Goal: Task Accomplishment & Management: Complete application form

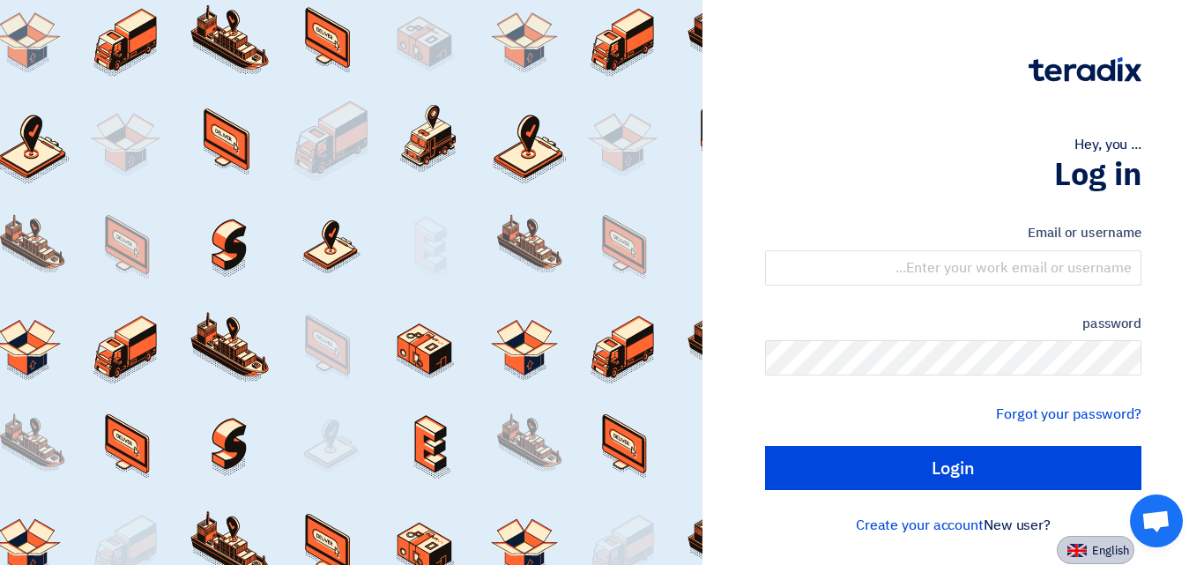
click at [1101, 554] on font "English" at bounding box center [1110, 550] width 37 height 17
type input "Sign in"
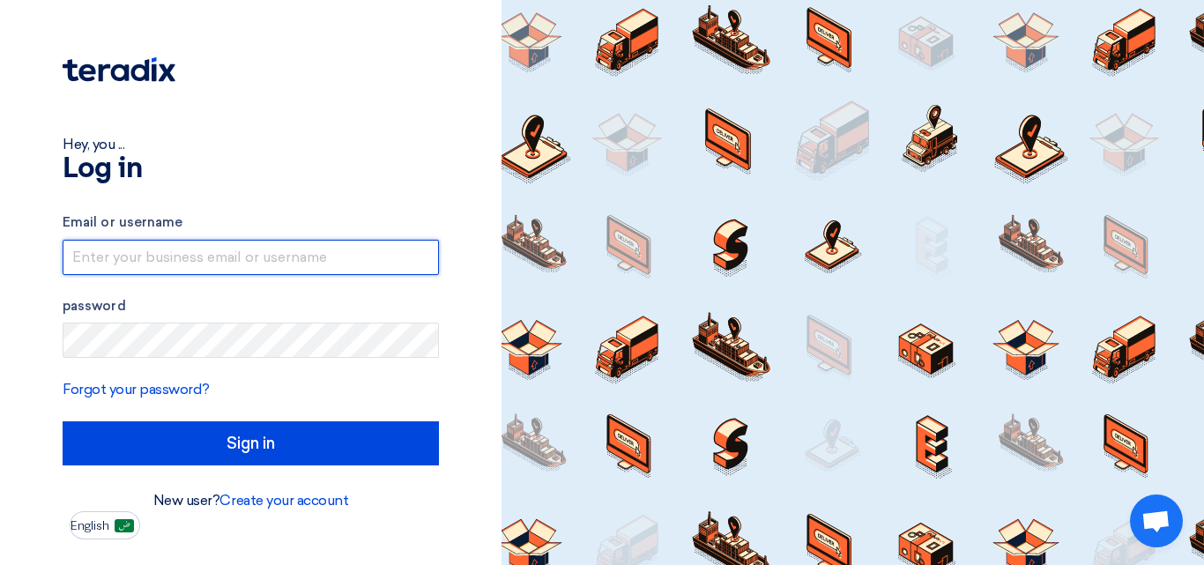
click at [138, 251] on input "text" at bounding box center [251, 257] width 376 height 35
click at [204, 257] on input "[EMAIL_ADDRESS][DOMAIN_NAME]" at bounding box center [251, 257] width 376 height 35
type input "[EMAIL_ADDRESS][DOMAIN_NAME]"
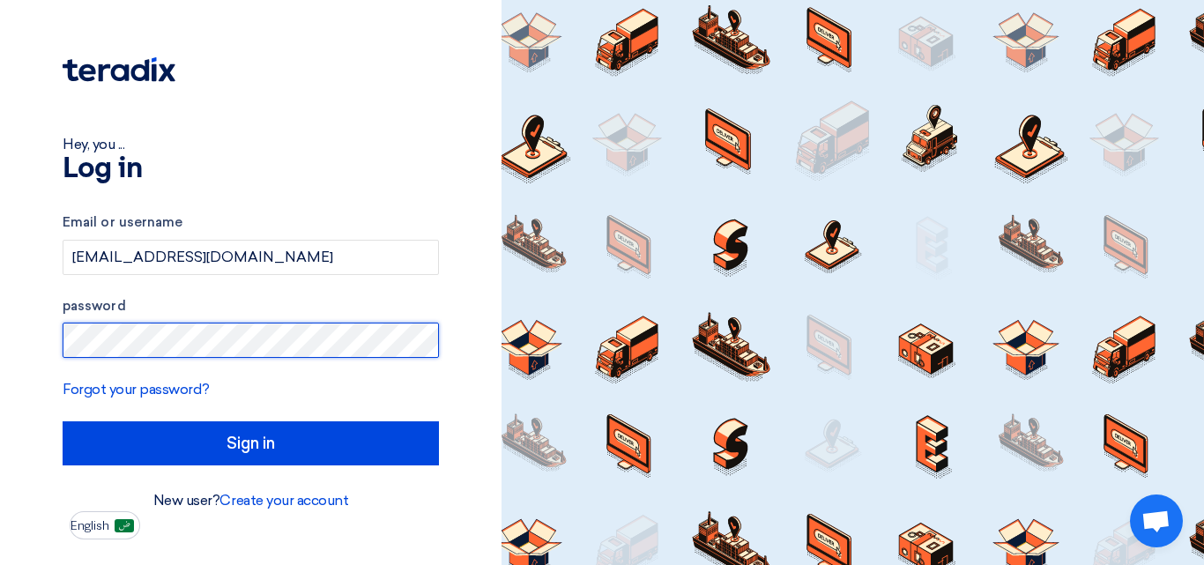
click at [63, 421] on input "Sign in" at bounding box center [251, 443] width 376 height 44
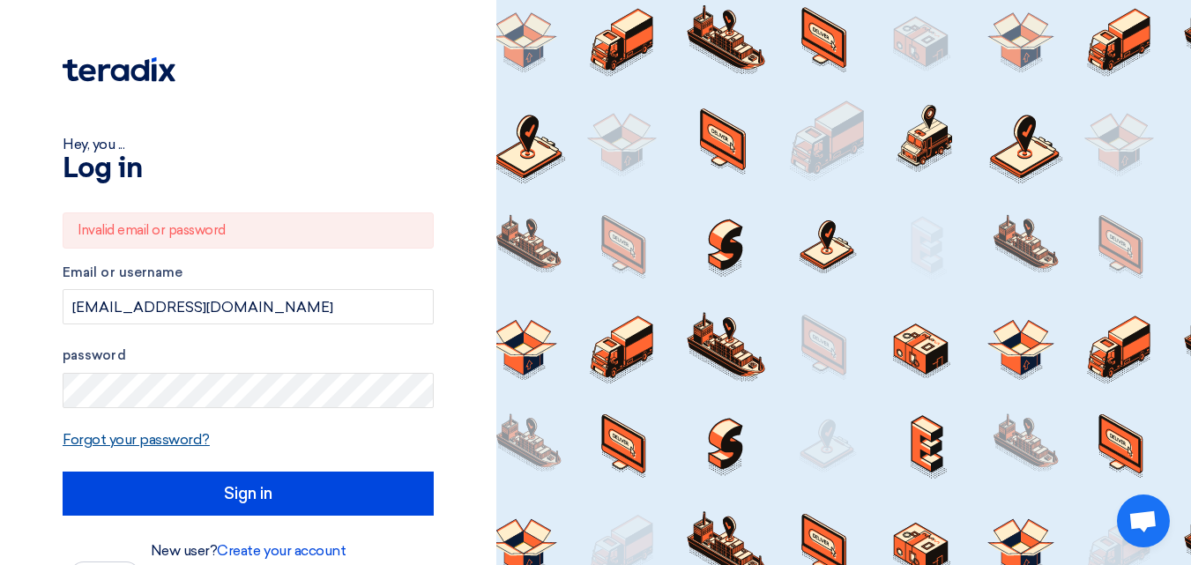
click at [142, 444] on font "Forgot your password?" at bounding box center [136, 439] width 147 height 17
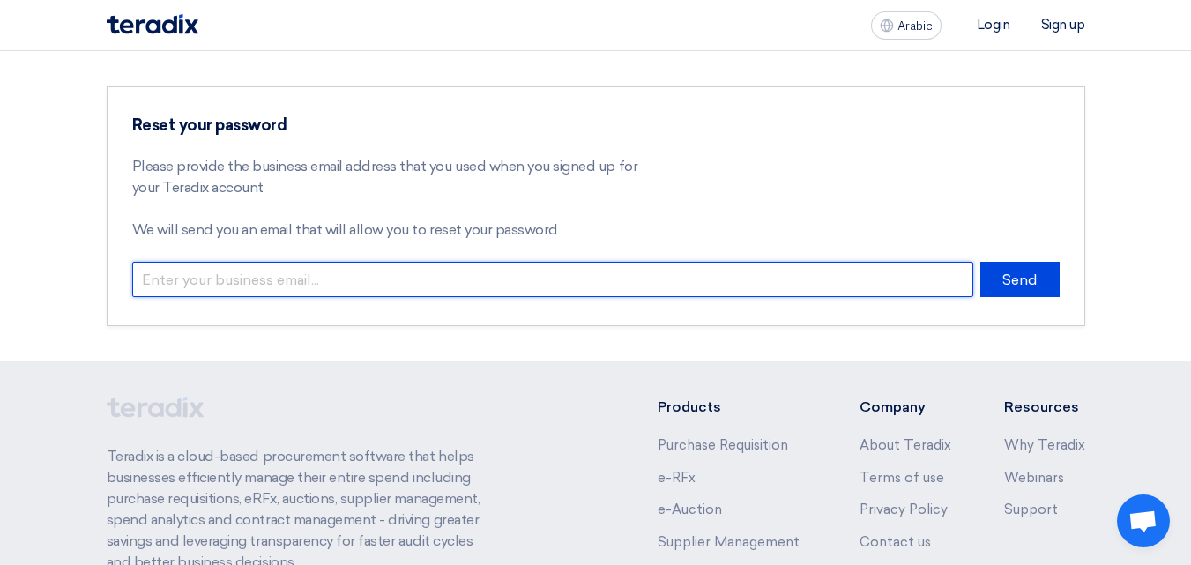
click at [249, 282] on input "email" at bounding box center [552, 279] width 841 height 35
type input "[PERSON_NAME][EMAIL_ADDRESS][DOMAIN_NAME]"
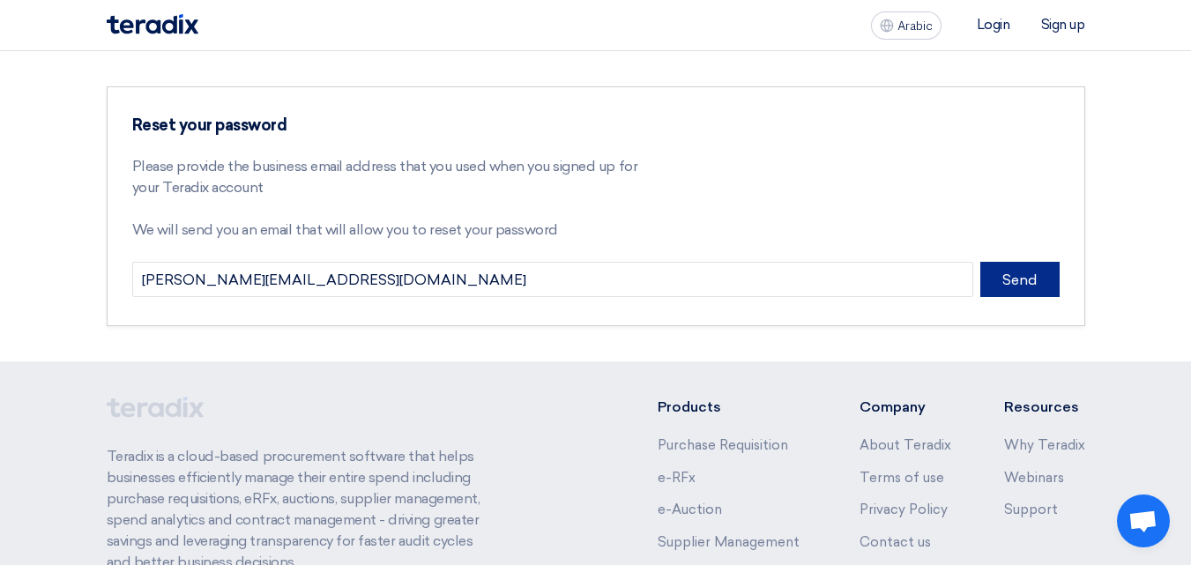
click at [1037, 277] on font "Send" at bounding box center [1019, 279] width 35 height 17
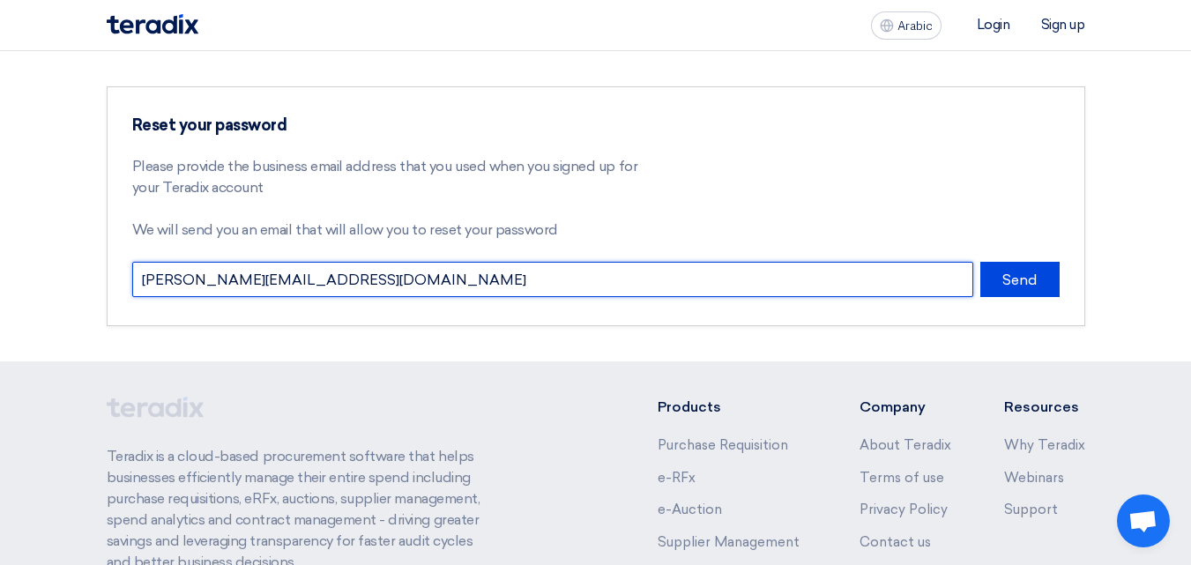
click at [312, 266] on input "[PERSON_NAME][EMAIL_ADDRESS][DOMAIN_NAME]" at bounding box center [552, 279] width 841 height 35
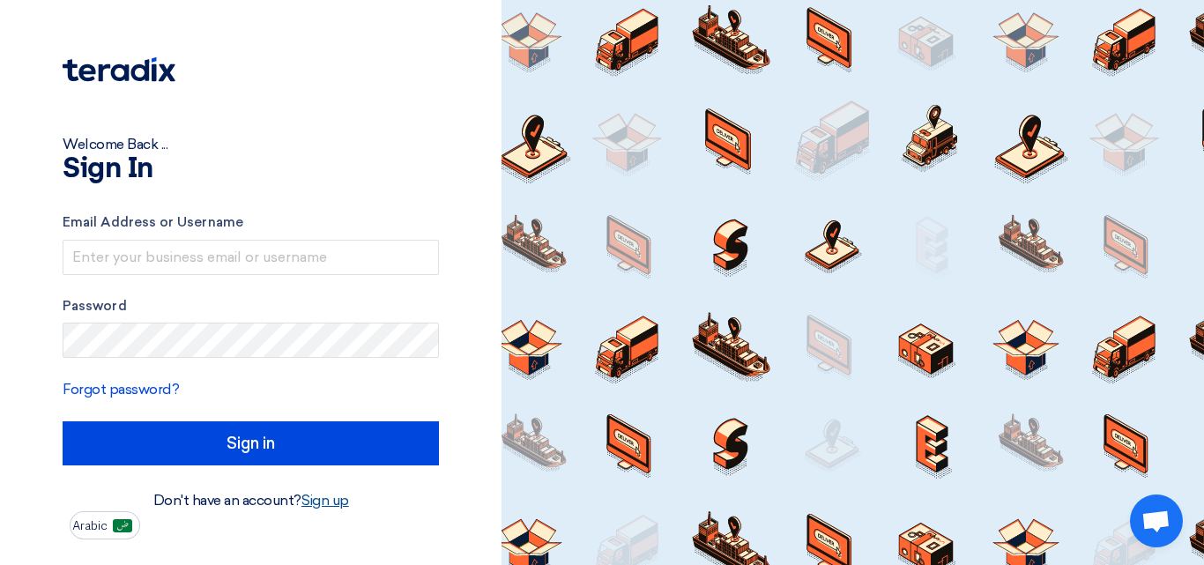
click at [333, 505] on font "Sign up" at bounding box center [325, 500] width 48 height 17
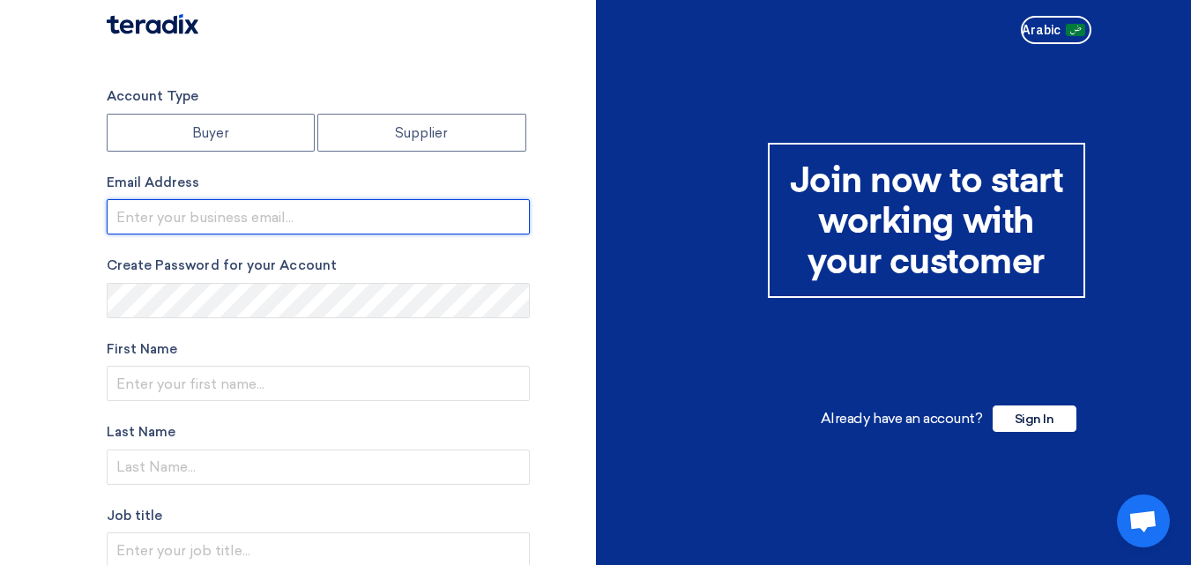
click at [197, 220] on input "email" at bounding box center [318, 216] width 423 height 35
type input "[PERSON_NAME][EMAIL_ADDRESS][DOMAIN_NAME]"
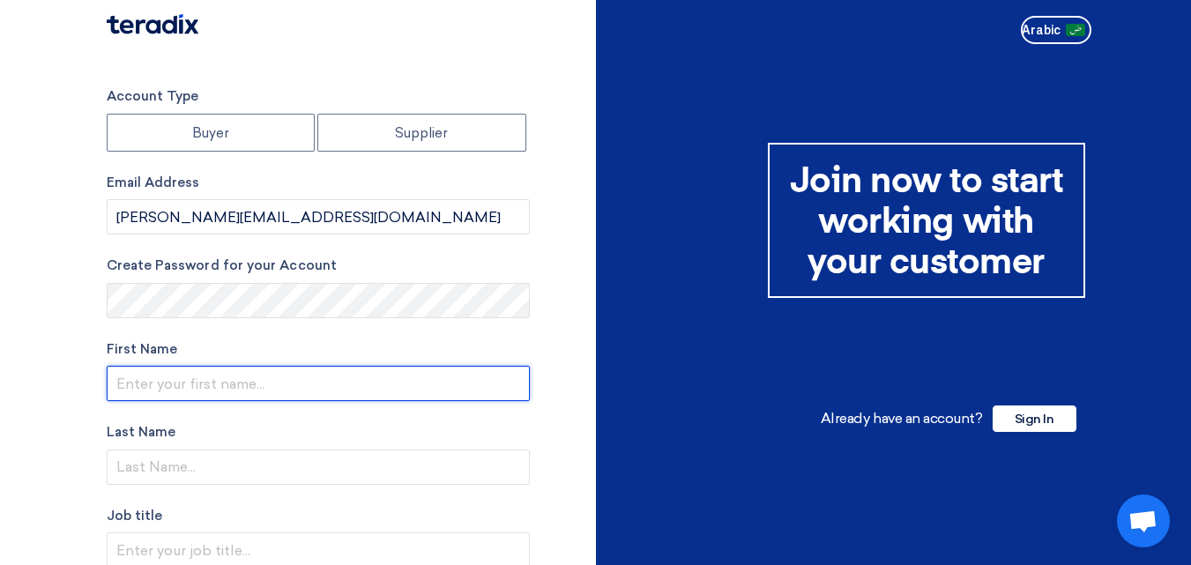
click at [160, 379] on input "text" at bounding box center [318, 383] width 423 height 35
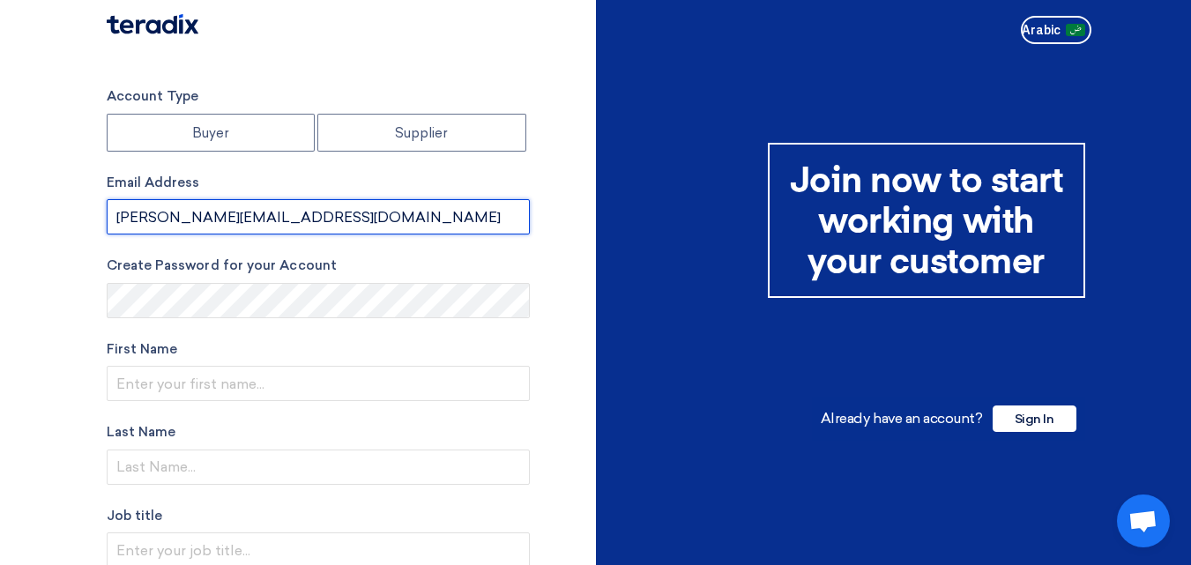
drag, startPoint x: 238, startPoint y: 219, endPoint x: 86, endPoint y: 212, distance: 152.7
click at [86, 212] on section "Account Type Buyer Supplier Email Address [PERSON_NAME][EMAIL_ADDRESS][DOMAIN_N…" at bounding box center [595, 502] width 1191 height 903
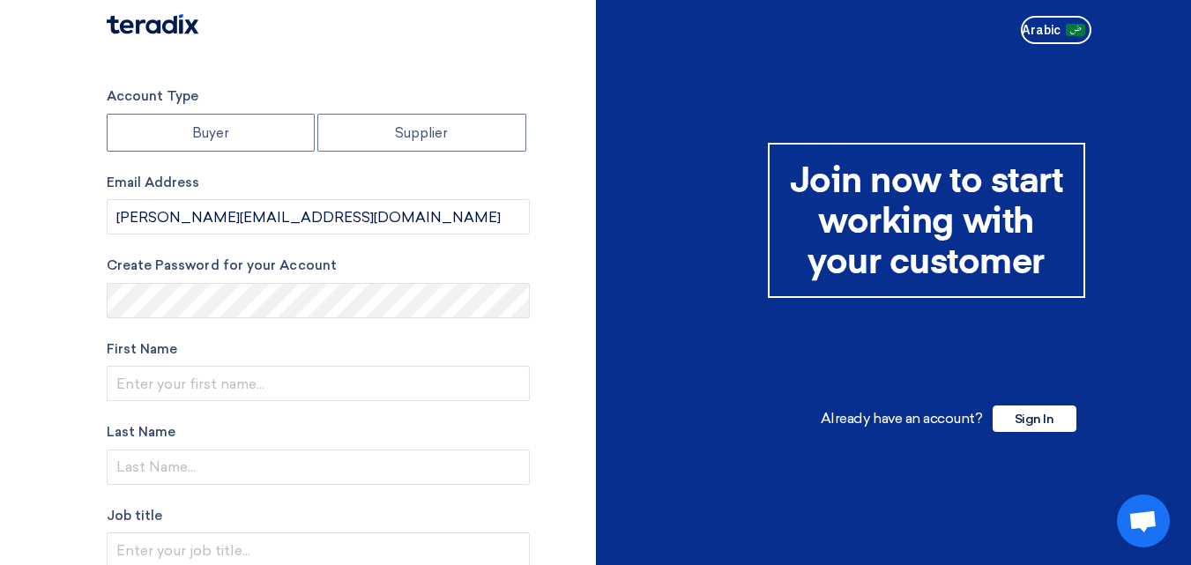
click at [40, 254] on section "Account Type Buyer Supplier Email Address [PERSON_NAME][EMAIL_ADDRESS][DOMAIN_N…" at bounding box center [595, 502] width 1191 height 903
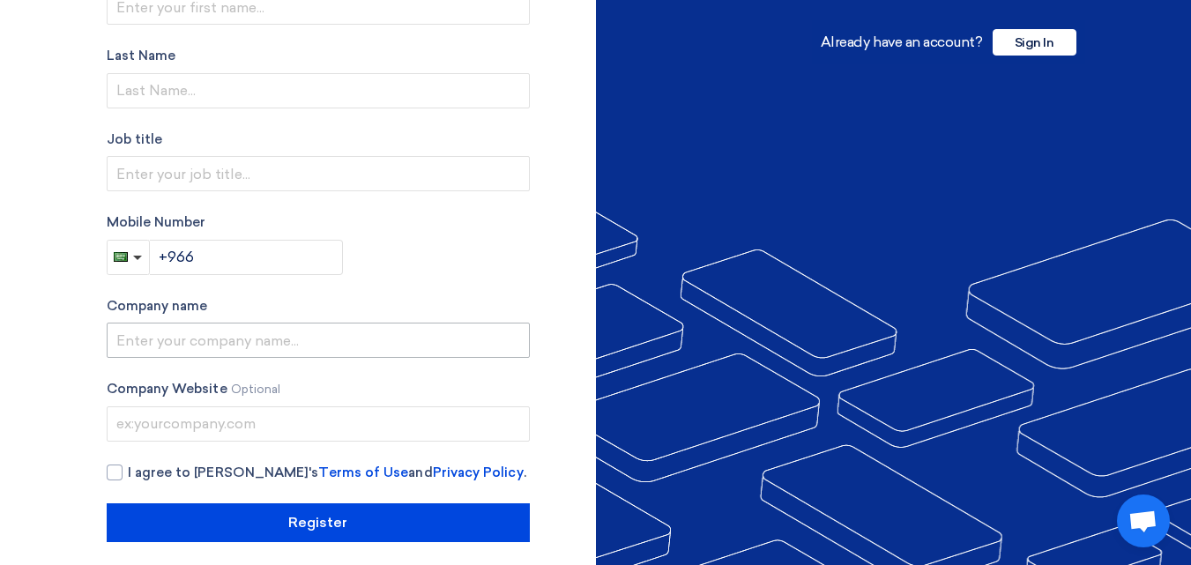
scroll to position [389, 0]
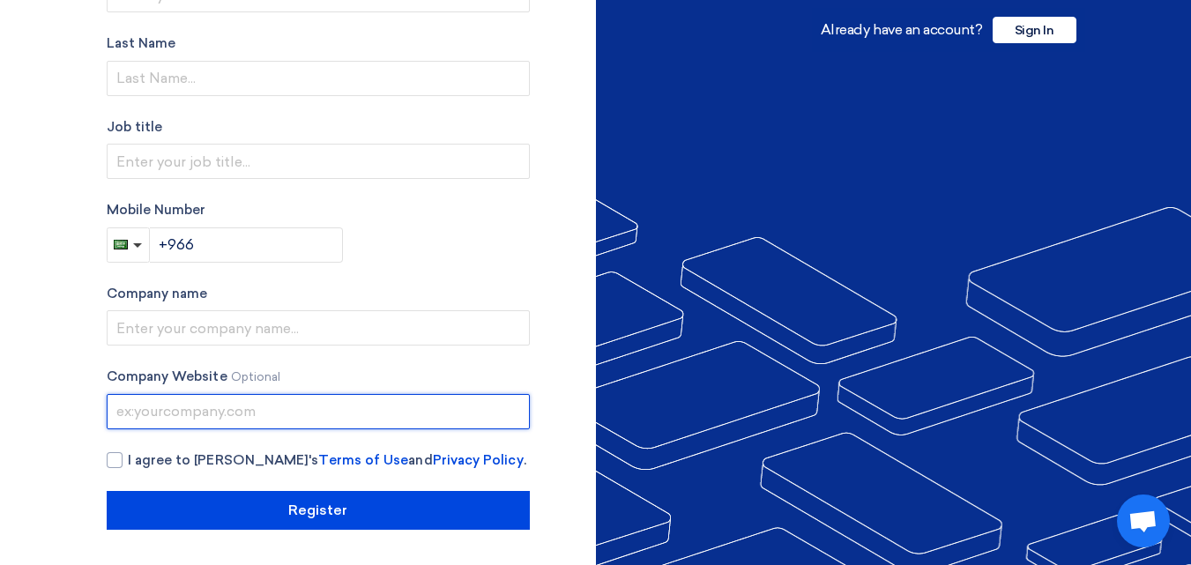
click at [242, 407] on input "text" at bounding box center [318, 411] width 423 height 35
type input "[DOMAIN_NAME]"
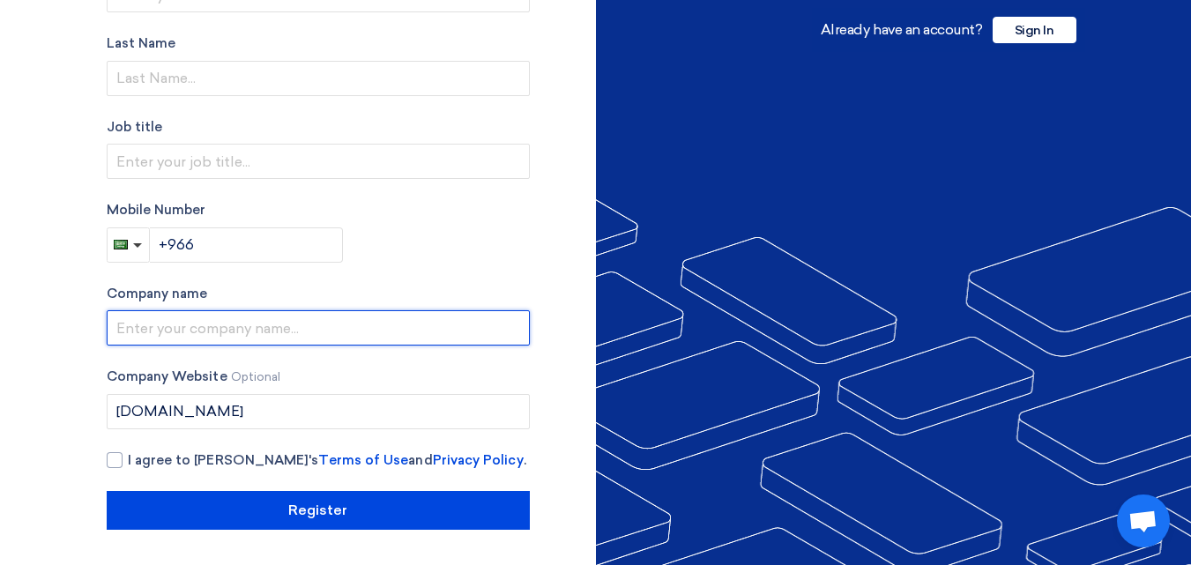
click at [152, 315] on input "text" at bounding box center [318, 327] width 423 height 35
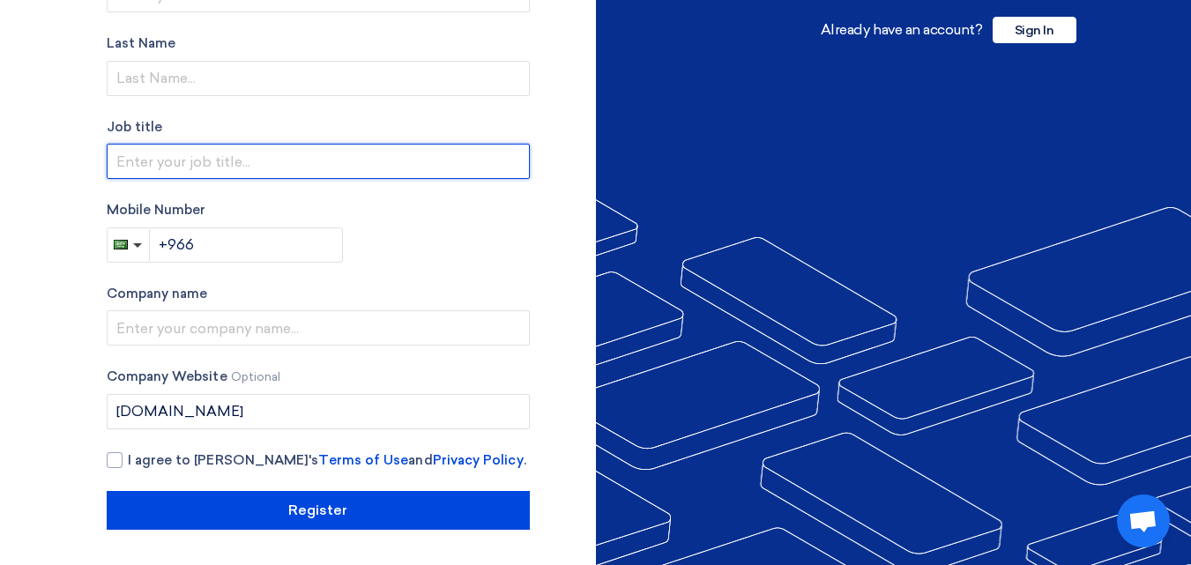
click at [159, 160] on input "text" at bounding box center [318, 161] width 423 height 35
type input "s"
type input "SALES MANAGER"
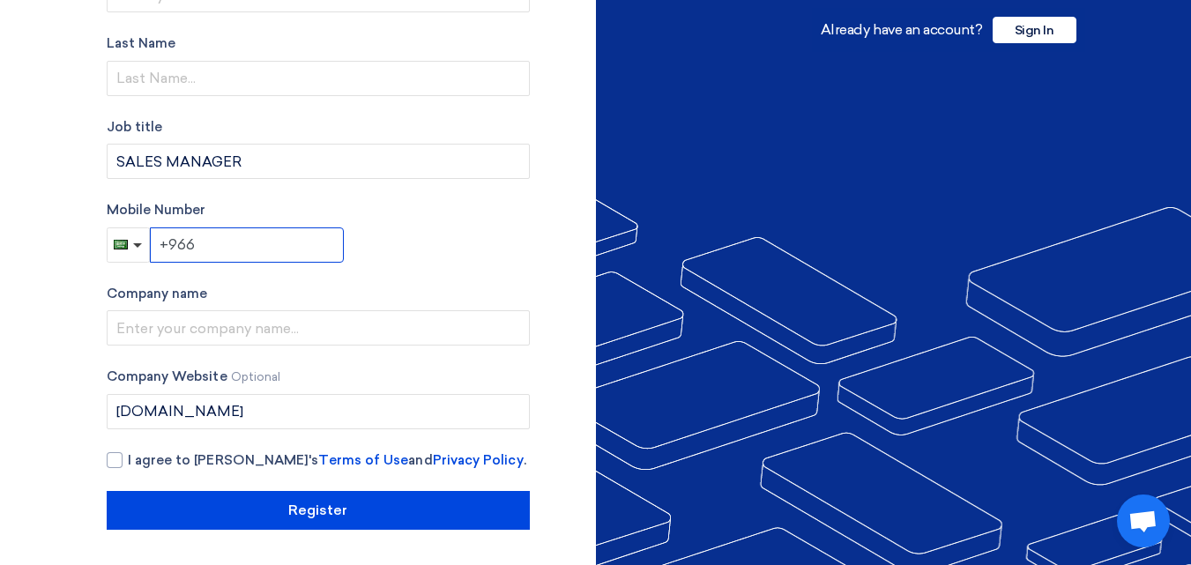
click at [205, 257] on input "+966" at bounding box center [247, 244] width 194 height 35
type input "[PHONE_NUMBER]"
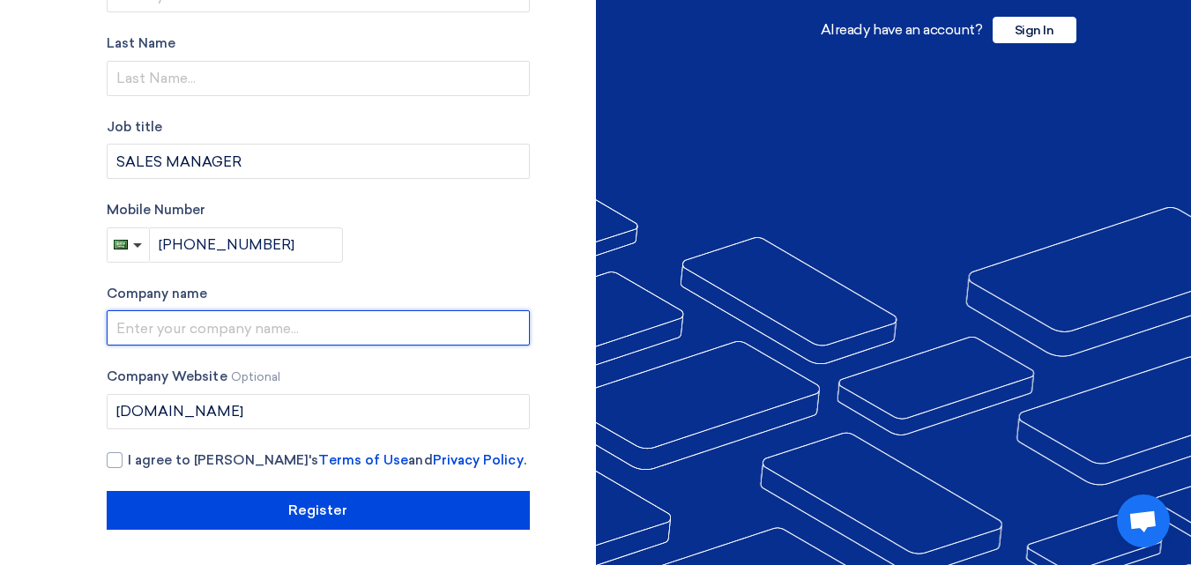
click at [213, 331] on input "text" at bounding box center [318, 327] width 423 height 35
type input "[PERSON_NAME] [PERSON_NAME] [PERSON_NAME] INFORMATION TECHNOLOGY CO."
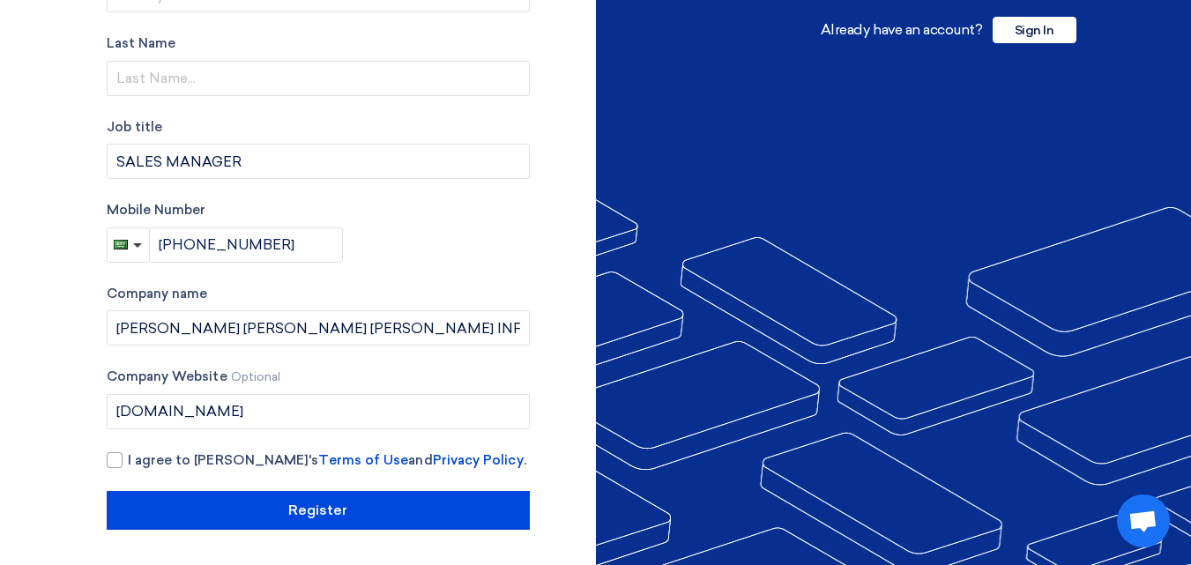
click at [380, 238] on div "Mobile Number [PHONE_NUMBER]" at bounding box center [318, 231] width 423 height 63
click at [115, 462] on div at bounding box center [115, 460] width 16 height 16
click at [128, 462] on input "I agree to [PERSON_NAME]'s Terms of Use and Privacy Policy ." at bounding box center [339, 467] width 423 height 35
checkbox input "true"
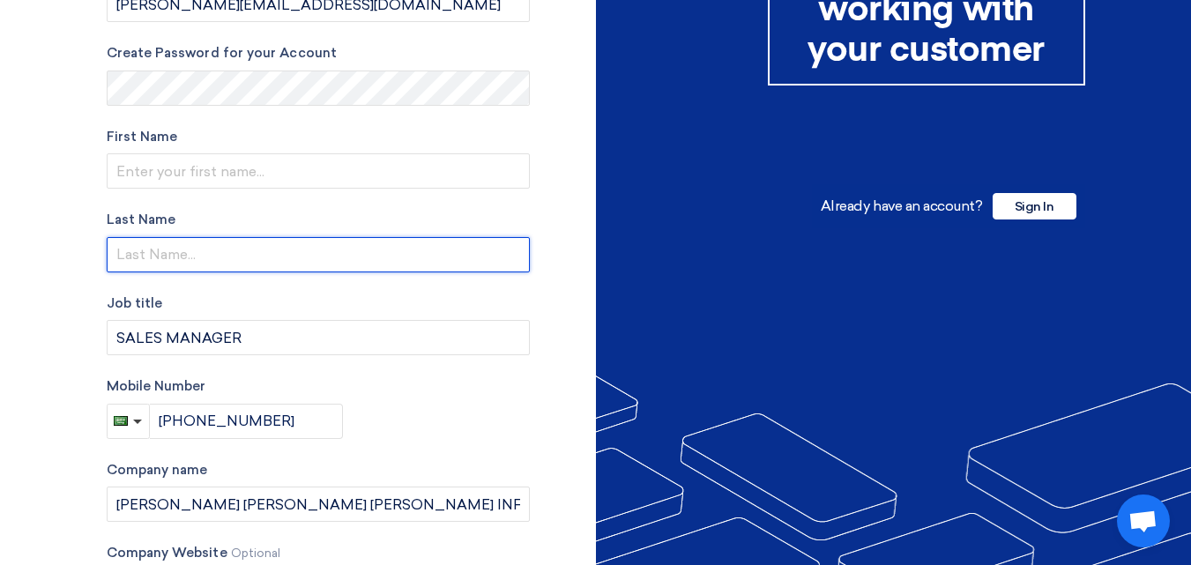
click at [191, 266] on input "text" at bounding box center [318, 254] width 423 height 35
type input "KHAN"
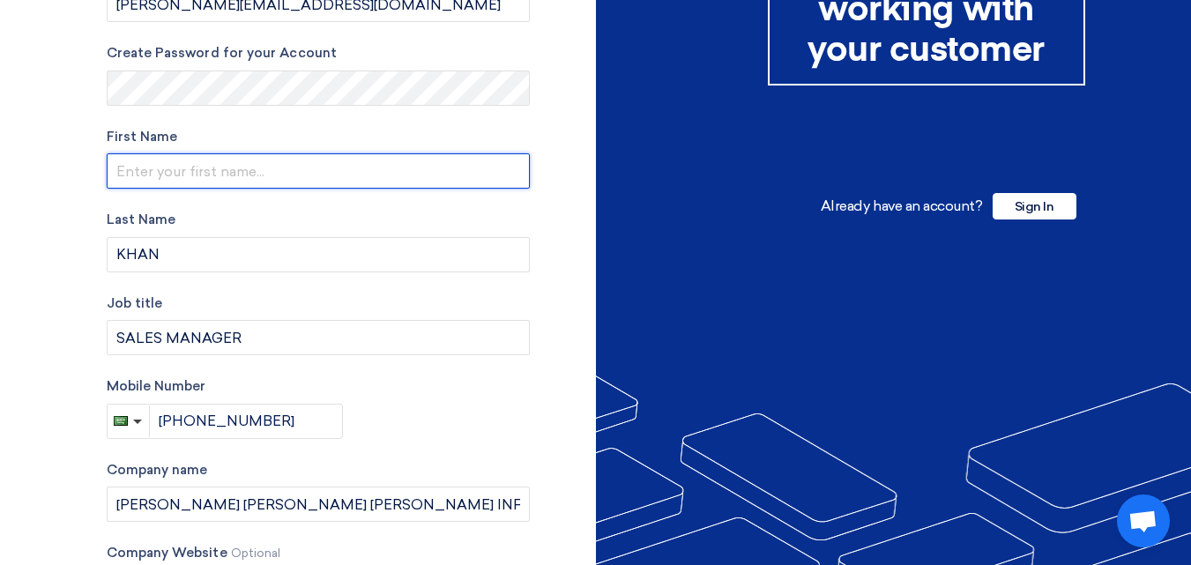
click at [170, 167] on input "text" at bounding box center [318, 170] width 423 height 35
type input "[PERSON_NAME]"
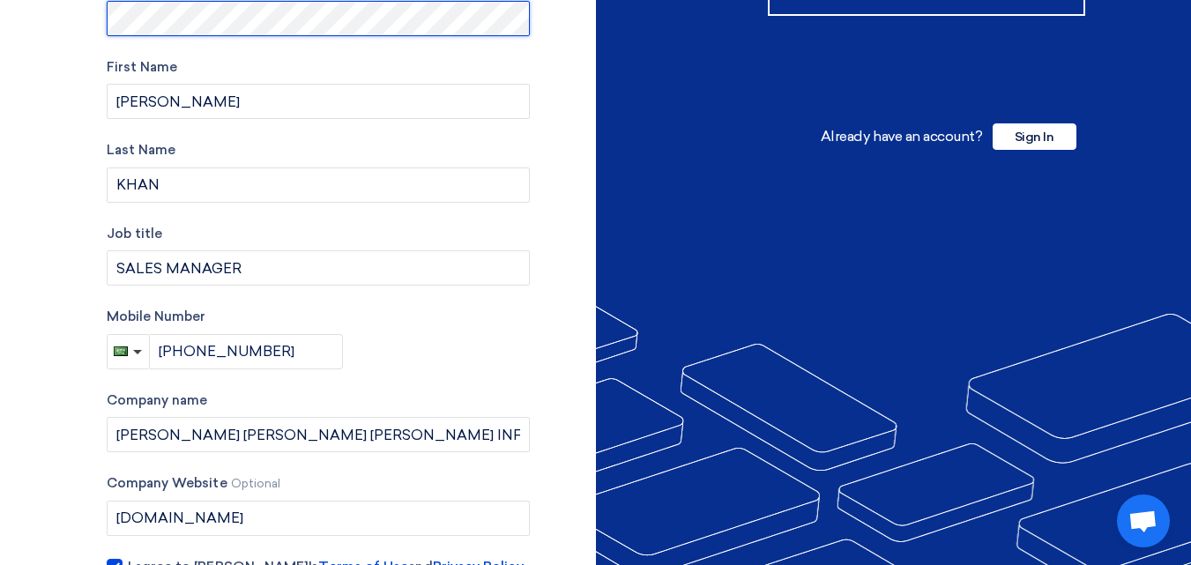
scroll to position [389, 0]
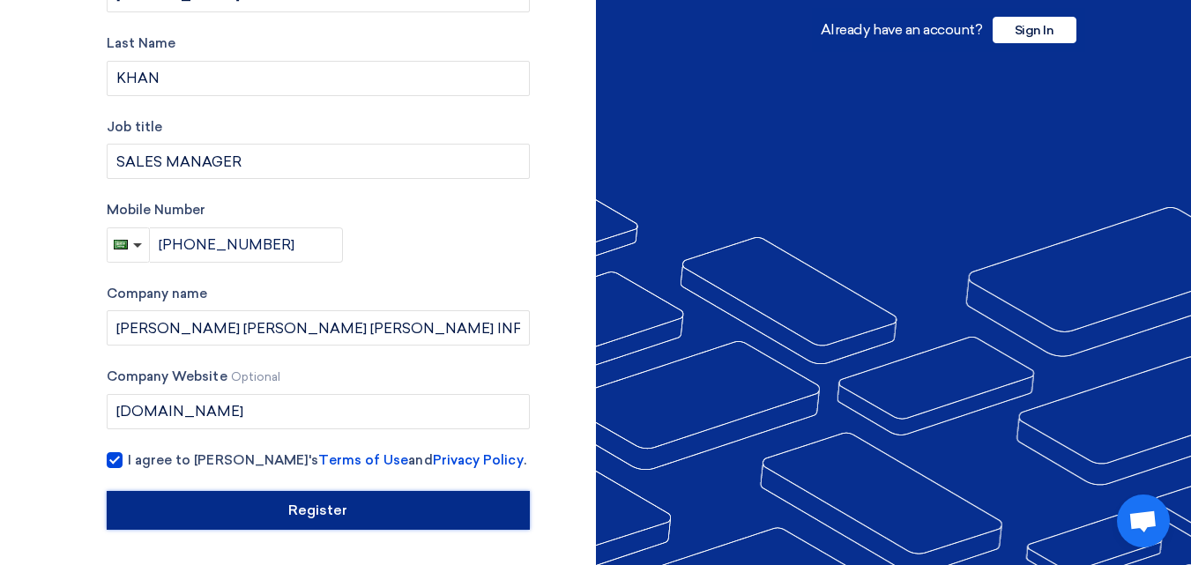
click at [346, 516] on input "Register" at bounding box center [318, 510] width 423 height 39
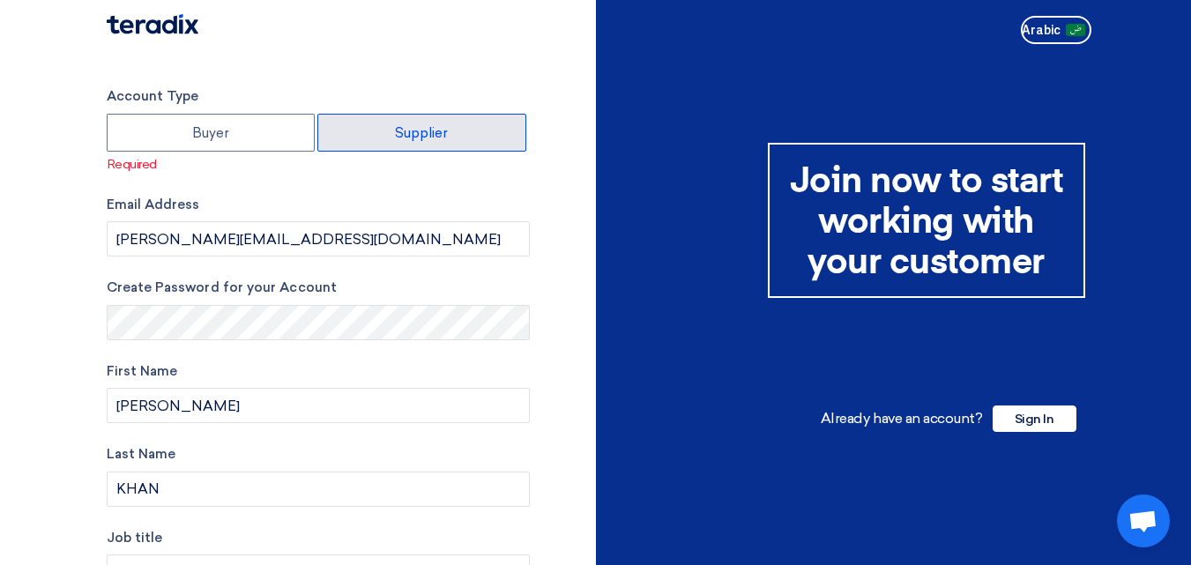
click at [387, 130] on label "Supplier" at bounding box center [421, 133] width 209 height 38
click at [387, 130] on input "Supplier" at bounding box center [421, 132] width 207 height 35
radio input "true"
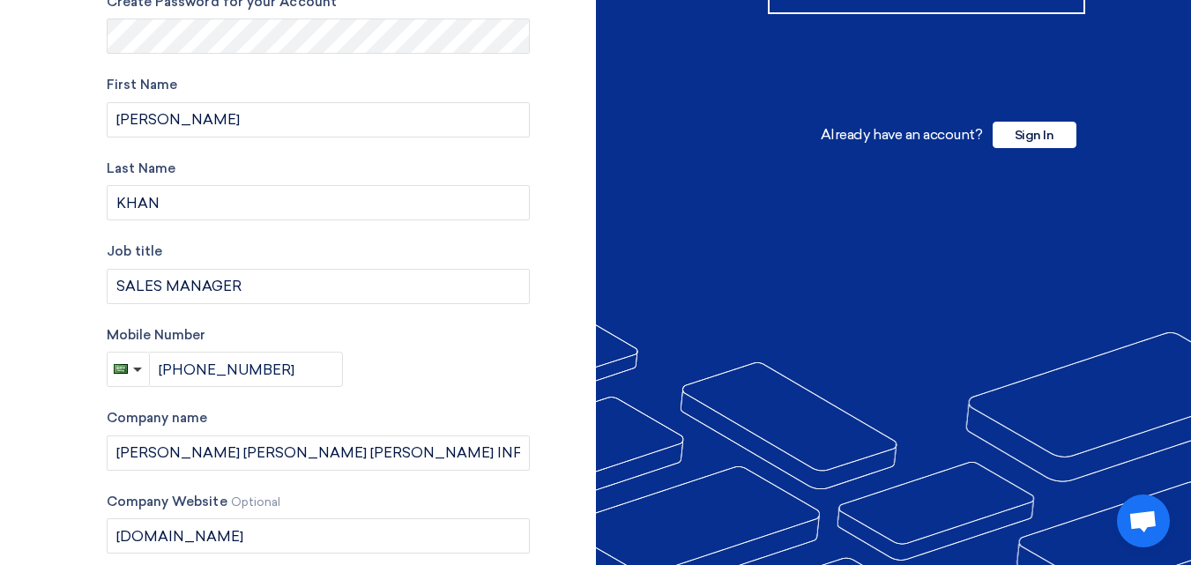
scroll to position [409, 0]
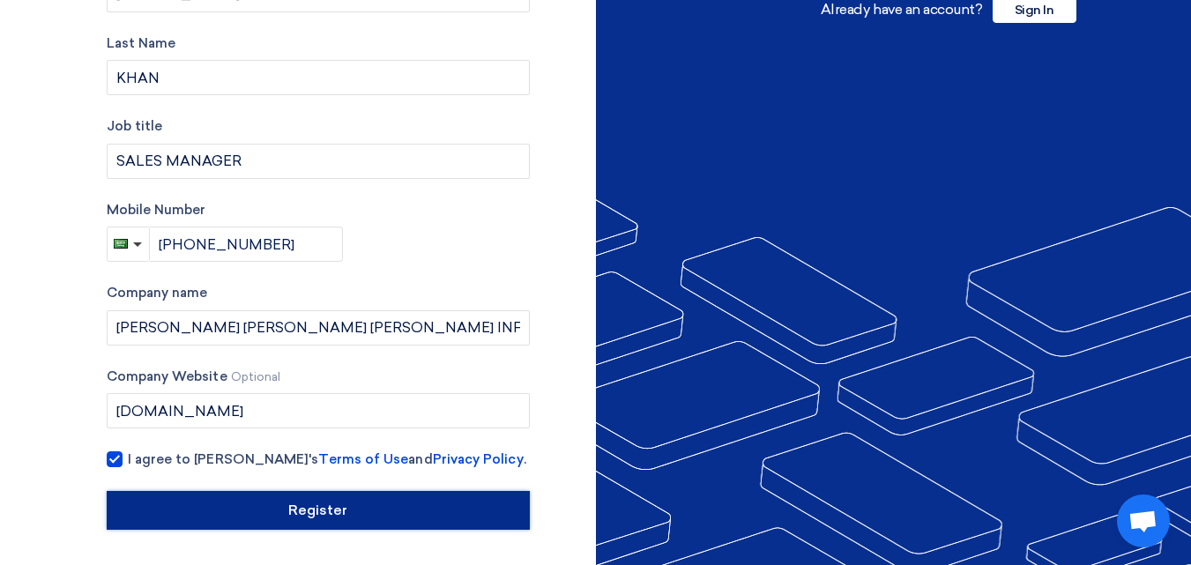
click at [304, 515] on input "Register" at bounding box center [318, 510] width 423 height 39
click at [299, 519] on input "Register" at bounding box center [318, 510] width 423 height 39
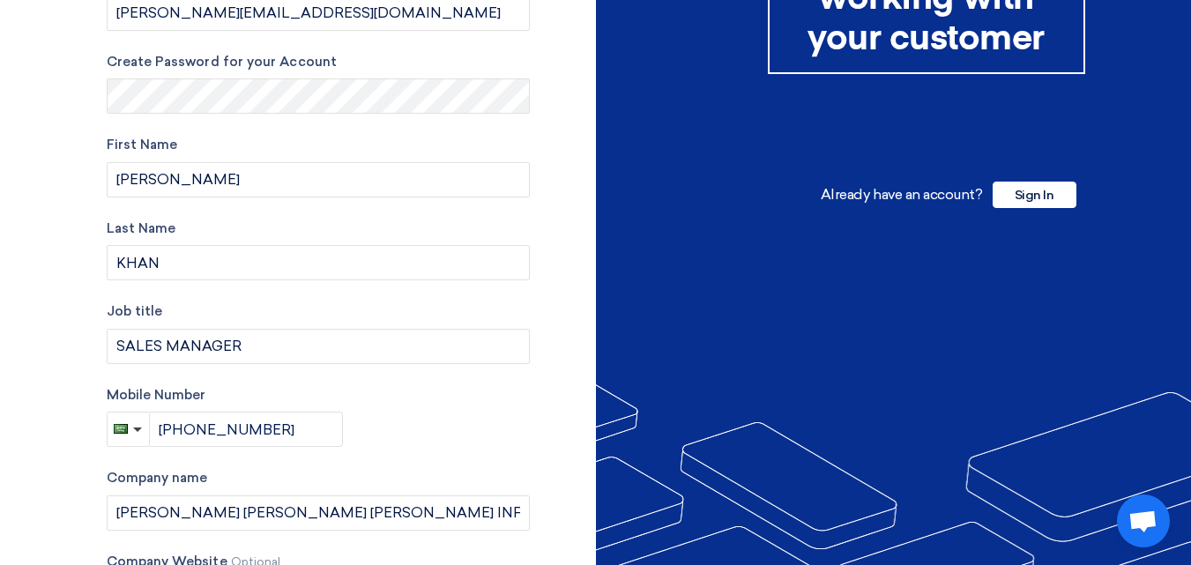
scroll to position [0, 0]
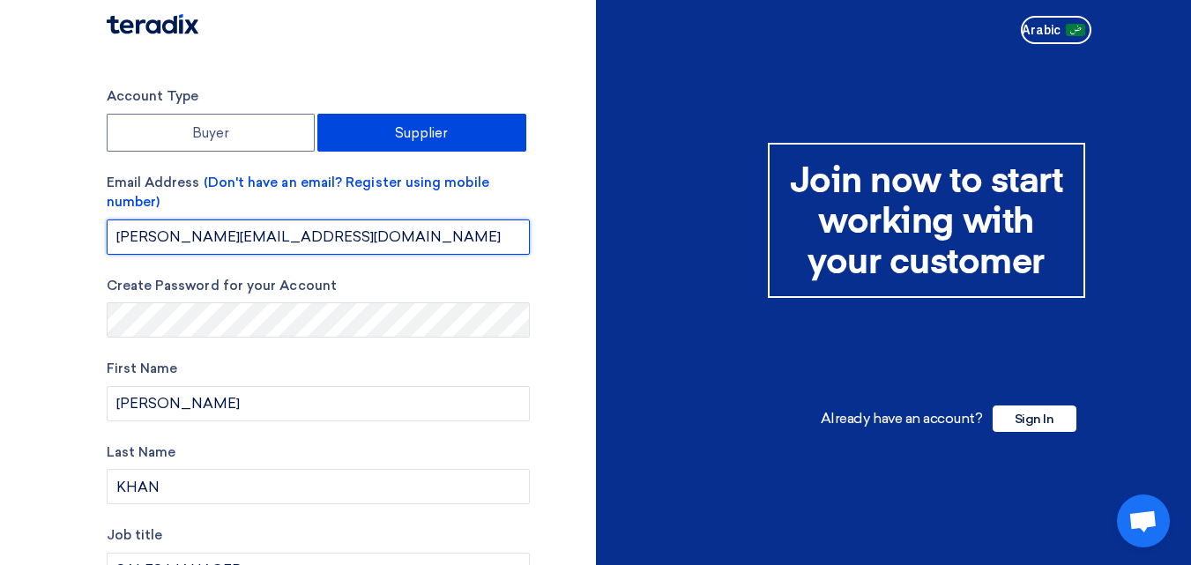
click at [266, 234] on input "[PERSON_NAME][EMAIL_ADDRESS][DOMAIN_NAME]" at bounding box center [318, 236] width 423 height 35
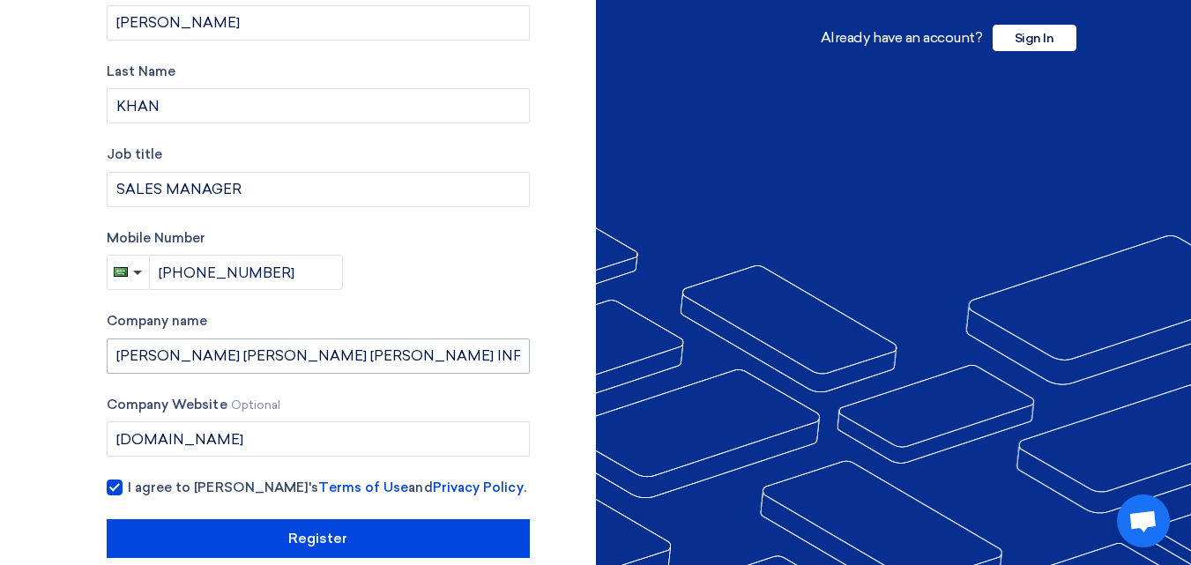
scroll to position [409, 0]
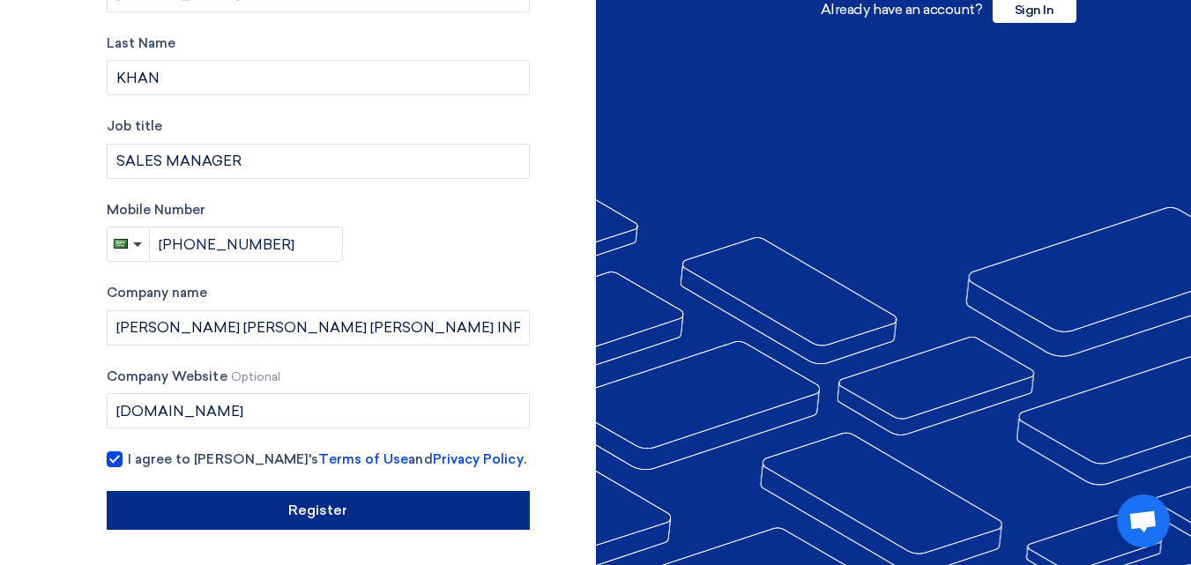
type input "[PERSON_NAME][EMAIL_ADDRESS][DOMAIN_NAME]"
click at [338, 512] on input "Register" at bounding box center [318, 510] width 423 height 39
click at [329, 497] on input "Register" at bounding box center [318, 510] width 423 height 39
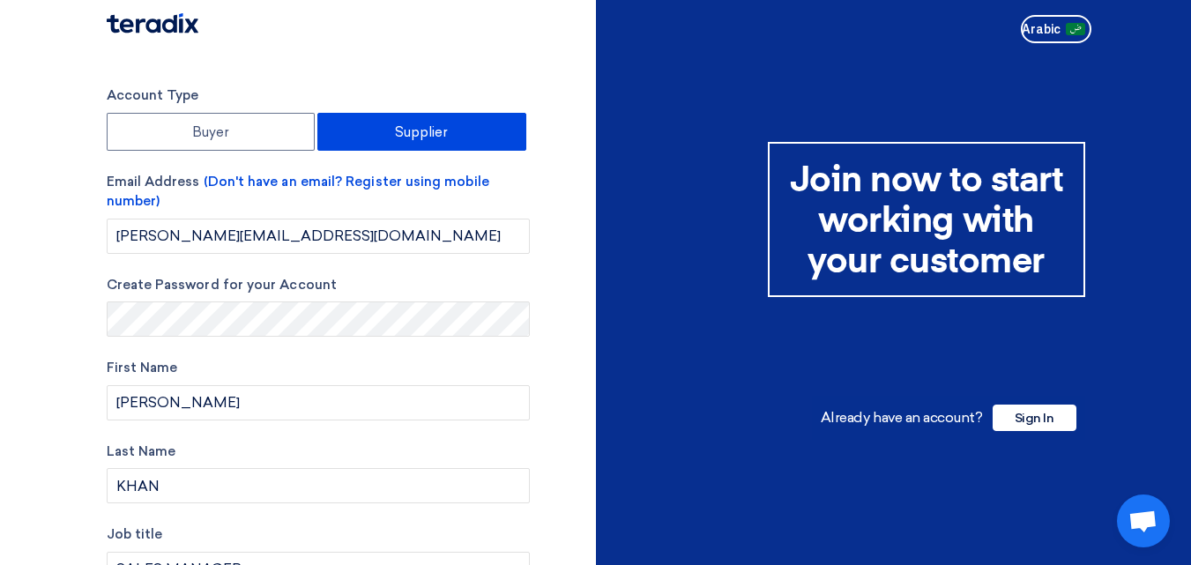
scroll to position [0, 0]
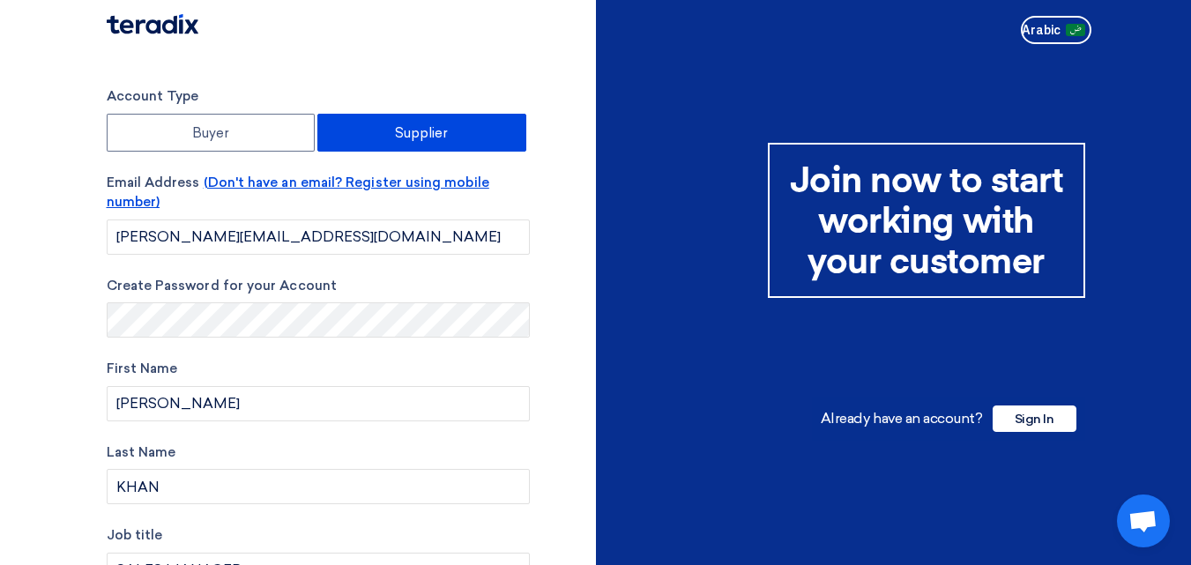
click at [255, 183] on font "(Don't have an email? Register using mobile number)" at bounding box center [298, 193] width 383 height 36
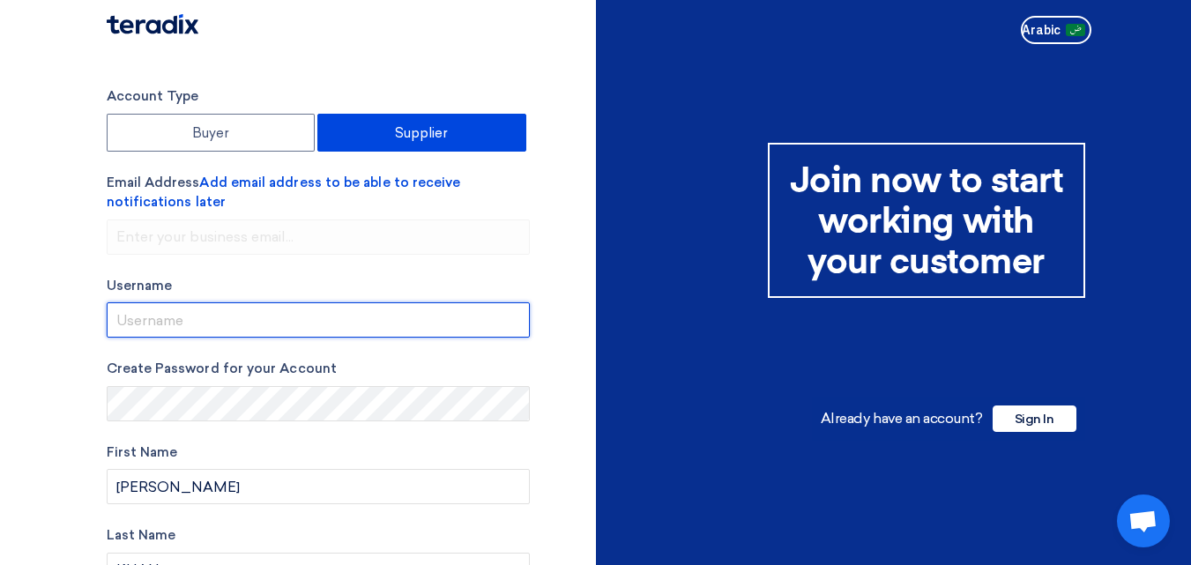
click at [187, 328] on input "userName" at bounding box center [318, 319] width 423 height 35
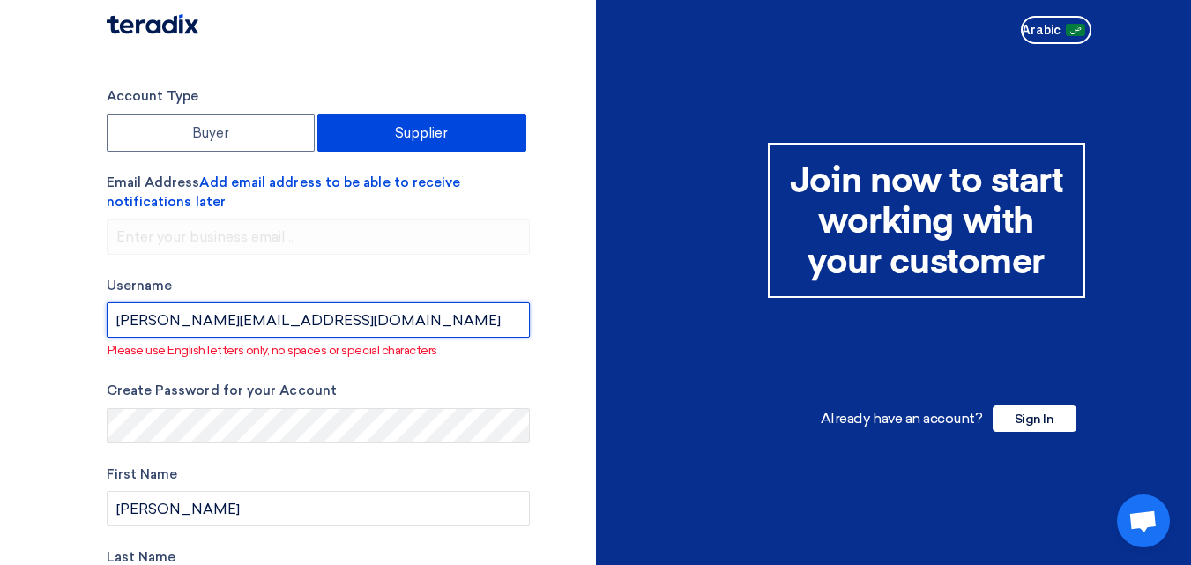
click at [264, 327] on input "userName" at bounding box center [318, 319] width 423 height 35
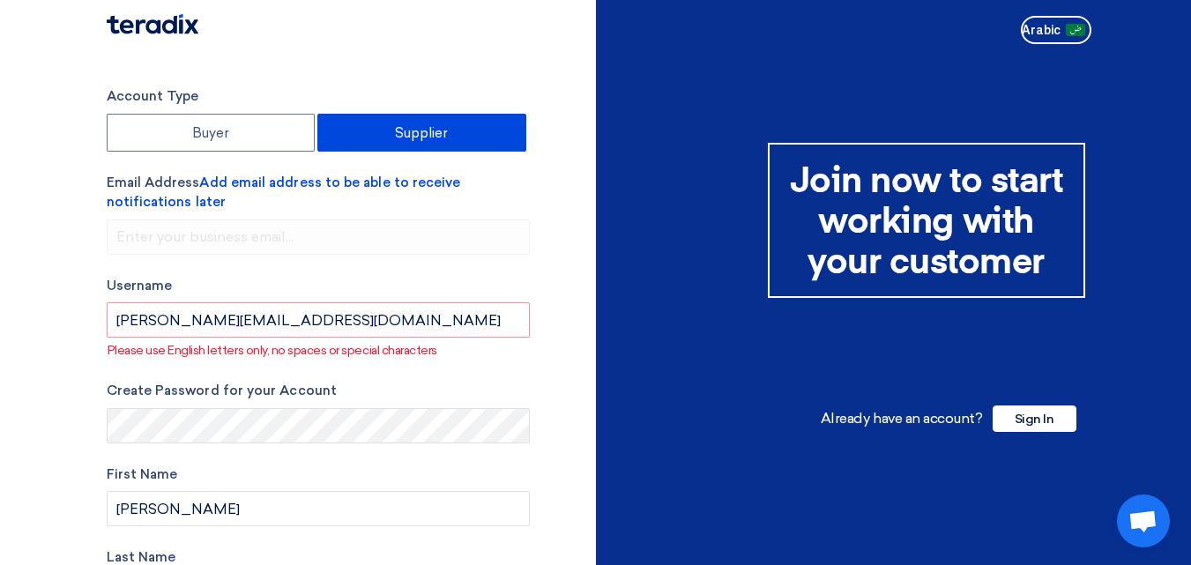
click at [48, 379] on section "Account Type Buyer Supplier Email Address Add email address to be able to recei…" at bounding box center [595, 565] width 1191 height 1028
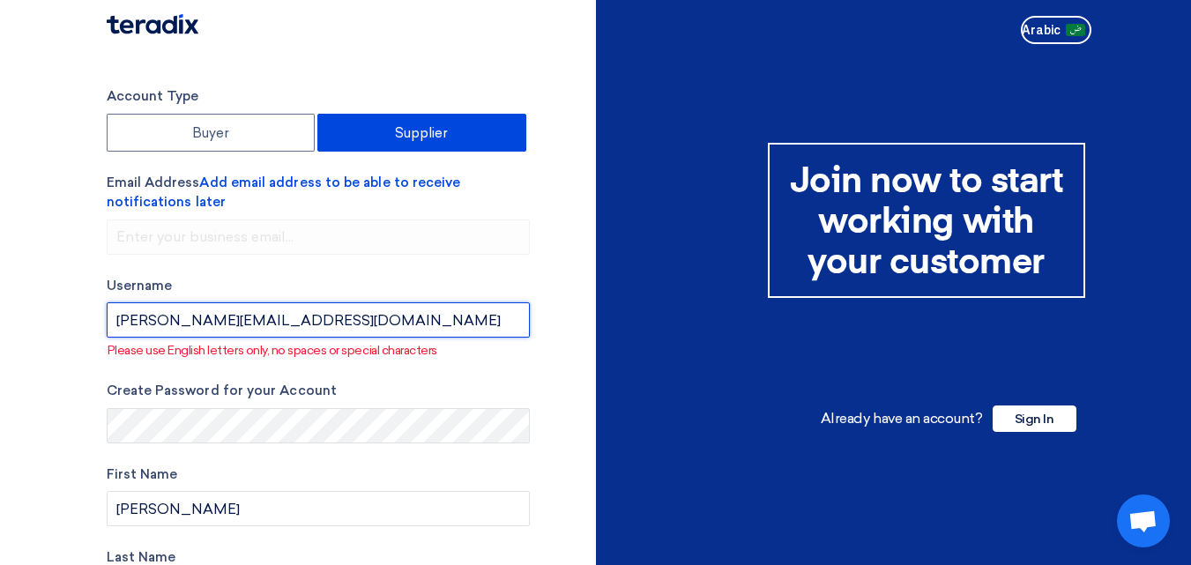
click at [265, 315] on input "userName" at bounding box center [318, 319] width 423 height 35
type input "[PERSON_NAME][EMAIL_ADDRESS][DOMAIN_NAME]"
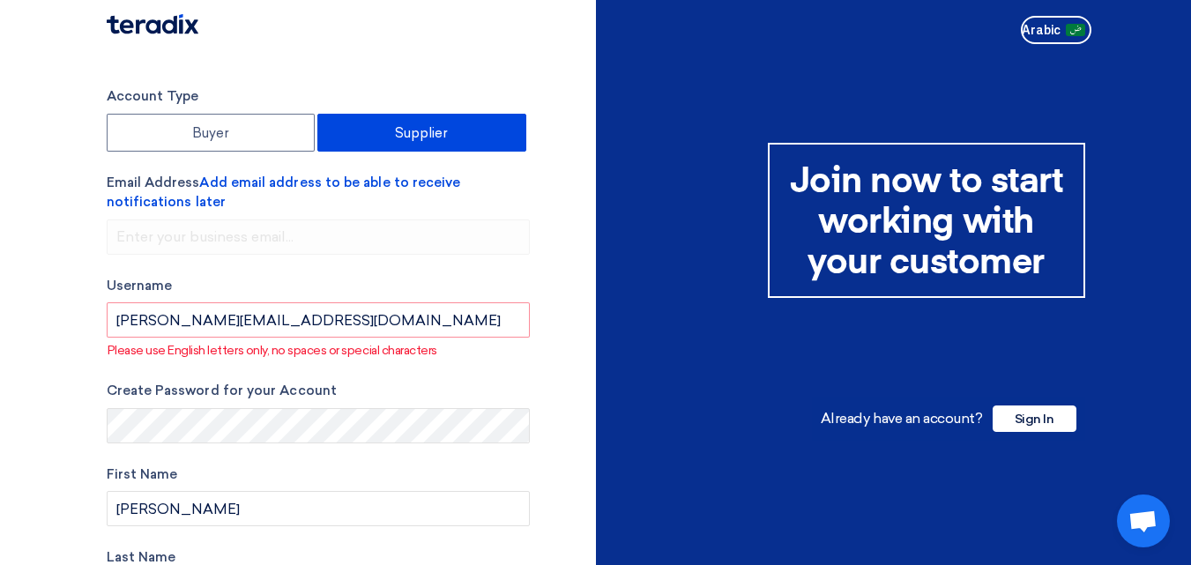
click at [44, 377] on section "Account Type Buyer Supplier Email Address Add email address to be able to recei…" at bounding box center [595, 565] width 1191 height 1028
click at [301, 182] on font "Add email address to be able to receive notifications later" at bounding box center [284, 193] width 354 height 36
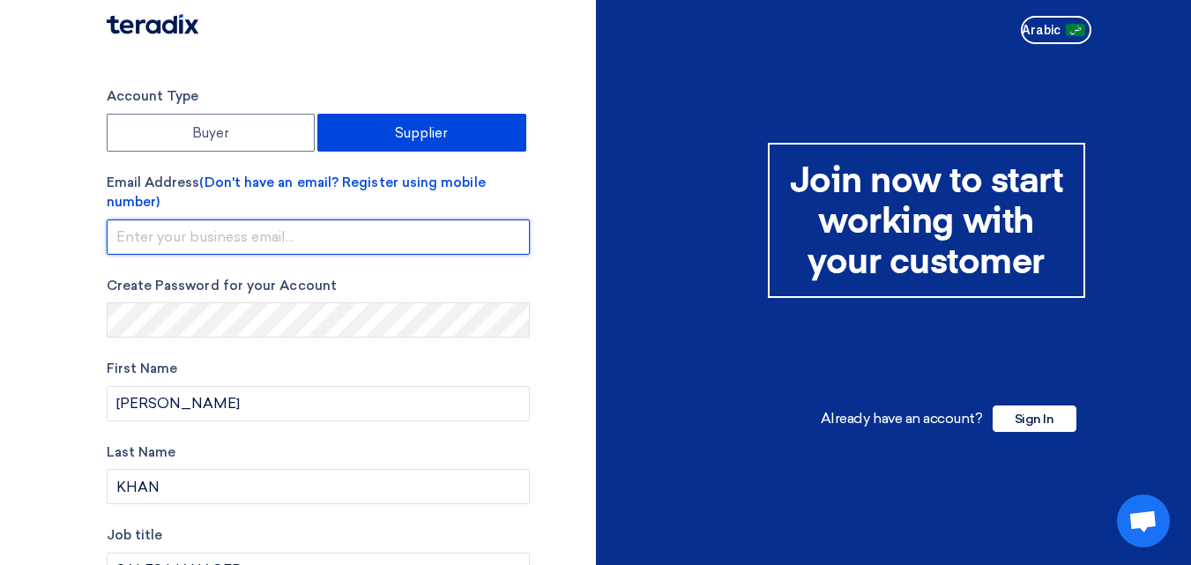
click at [211, 239] on input "email" at bounding box center [318, 236] width 423 height 35
type input "[PERSON_NAME][EMAIL_ADDRESS][DOMAIN_NAME]"
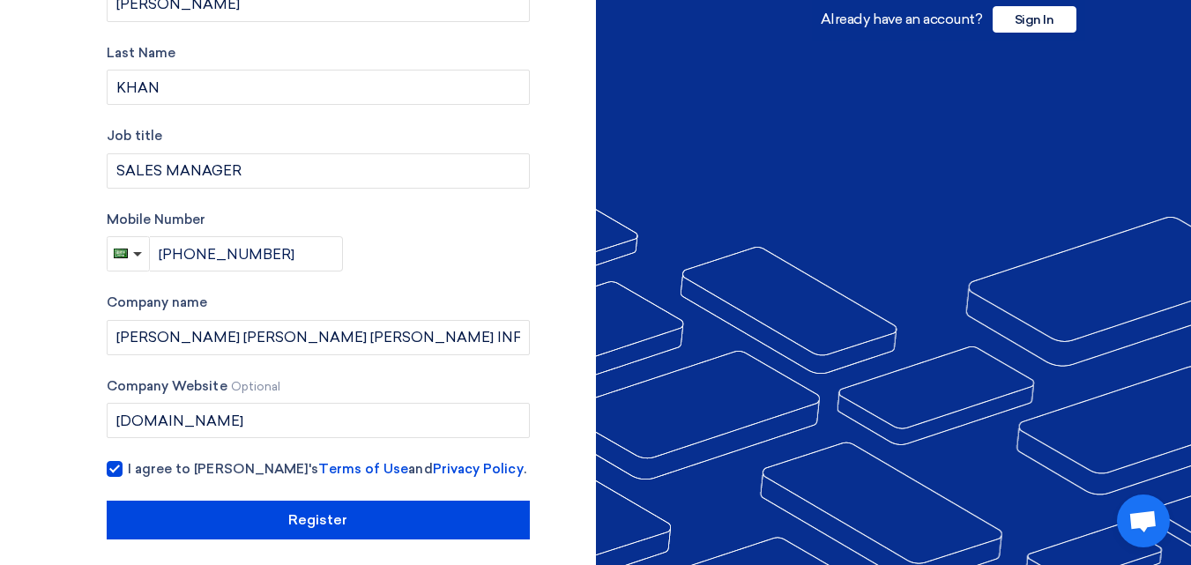
scroll to position [409, 0]
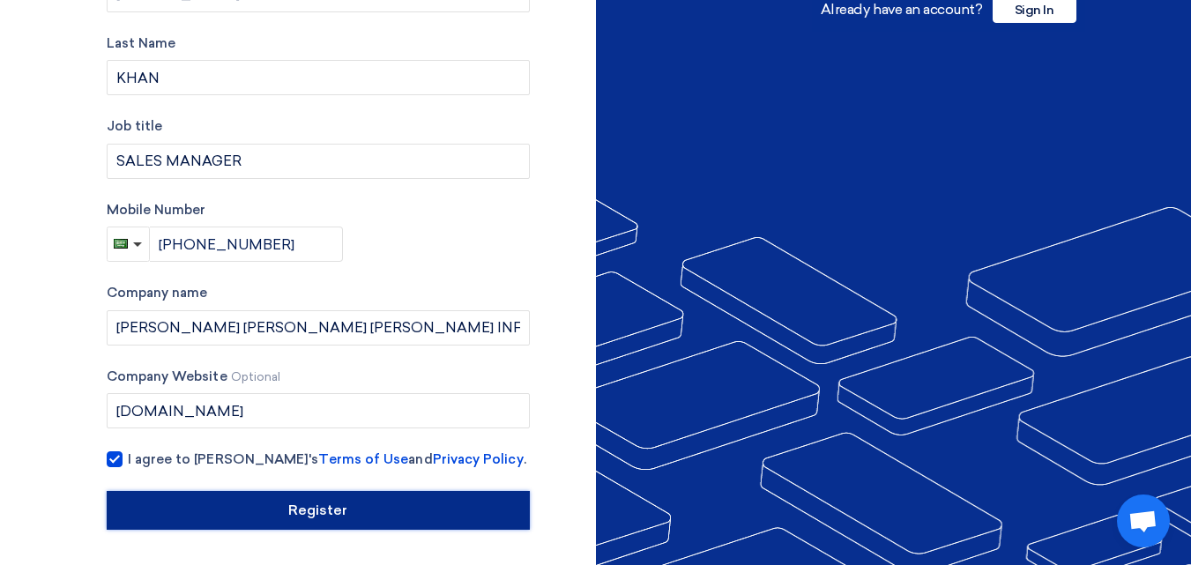
click at [369, 506] on input "Register" at bounding box center [318, 510] width 423 height 39
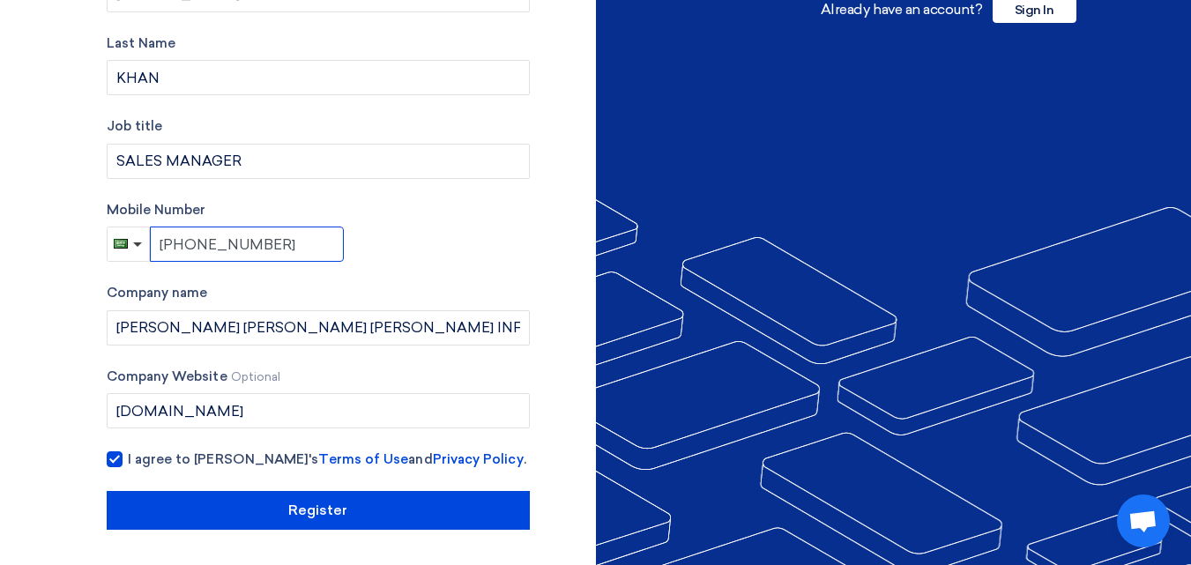
drag, startPoint x: 279, startPoint y: 242, endPoint x: 211, endPoint y: 242, distance: 68.8
click at [211, 242] on input "[PHONE_NUMBER]" at bounding box center [247, 244] width 194 height 35
click at [414, 281] on div "Account Type Buyer Supplier Email Address (Don't have an email? Register using …" at bounding box center [318, 103] width 423 height 852
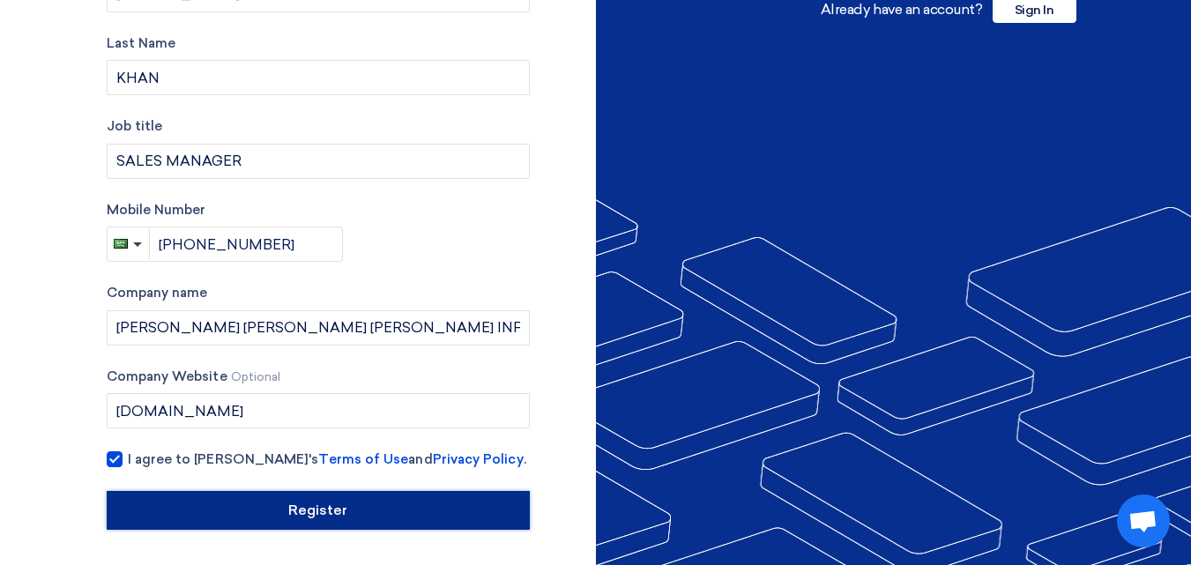
click at [331, 527] on input "Register" at bounding box center [318, 510] width 423 height 39
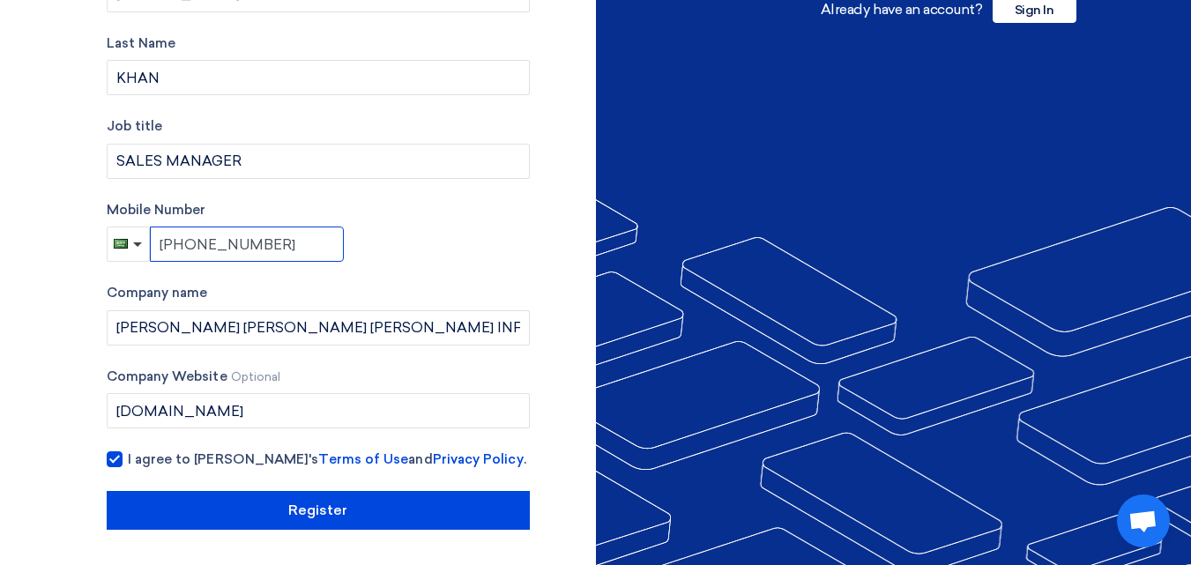
click at [273, 240] on input "[PHONE_NUMBER]" at bounding box center [247, 244] width 194 height 35
drag, startPoint x: 273, startPoint y: 241, endPoint x: 188, endPoint y: 241, distance: 85.5
click at [188, 241] on input "[PHONE_NUMBER]" at bounding box center [247, 244] width 194 height 35
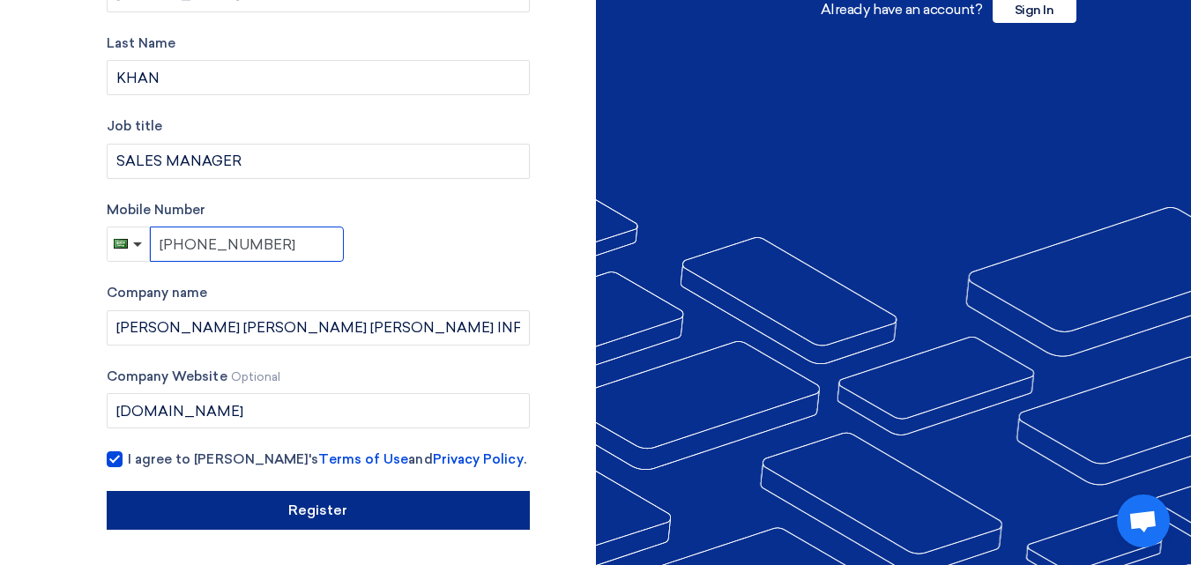
type input "[PHONE_NUMBER]"
click at [278, 515] on input "Register" at bounding box center [318, 510] width 423 height 39
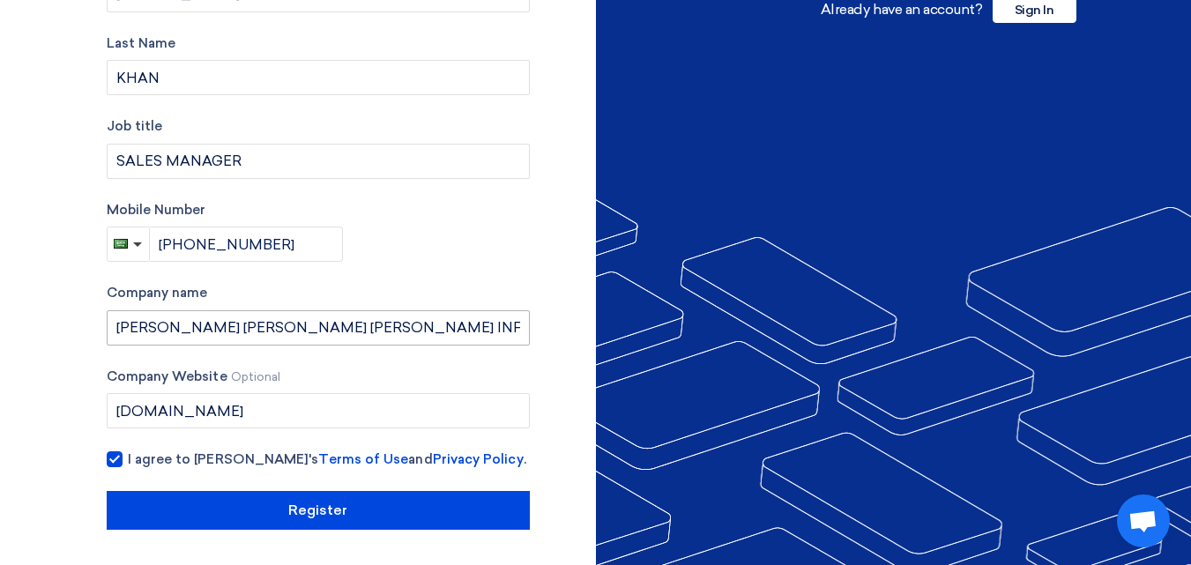
scroll to position [0, 0]
